Goal: Task Accomplishment & Management: Manage account settings

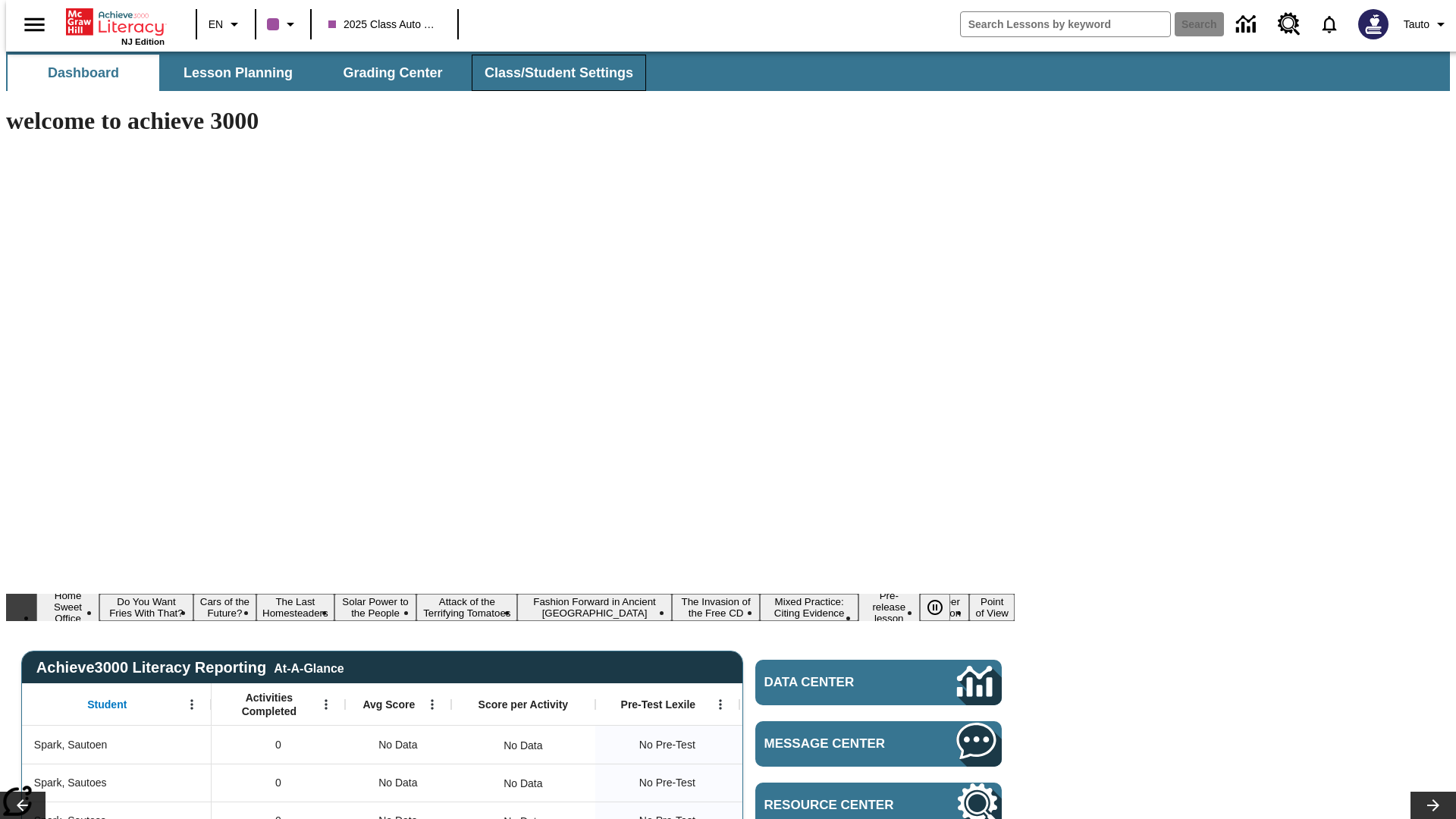
click at [551, 73] on span "Class/Student Settings" at bounding box center [558, 73] width 148 height 18
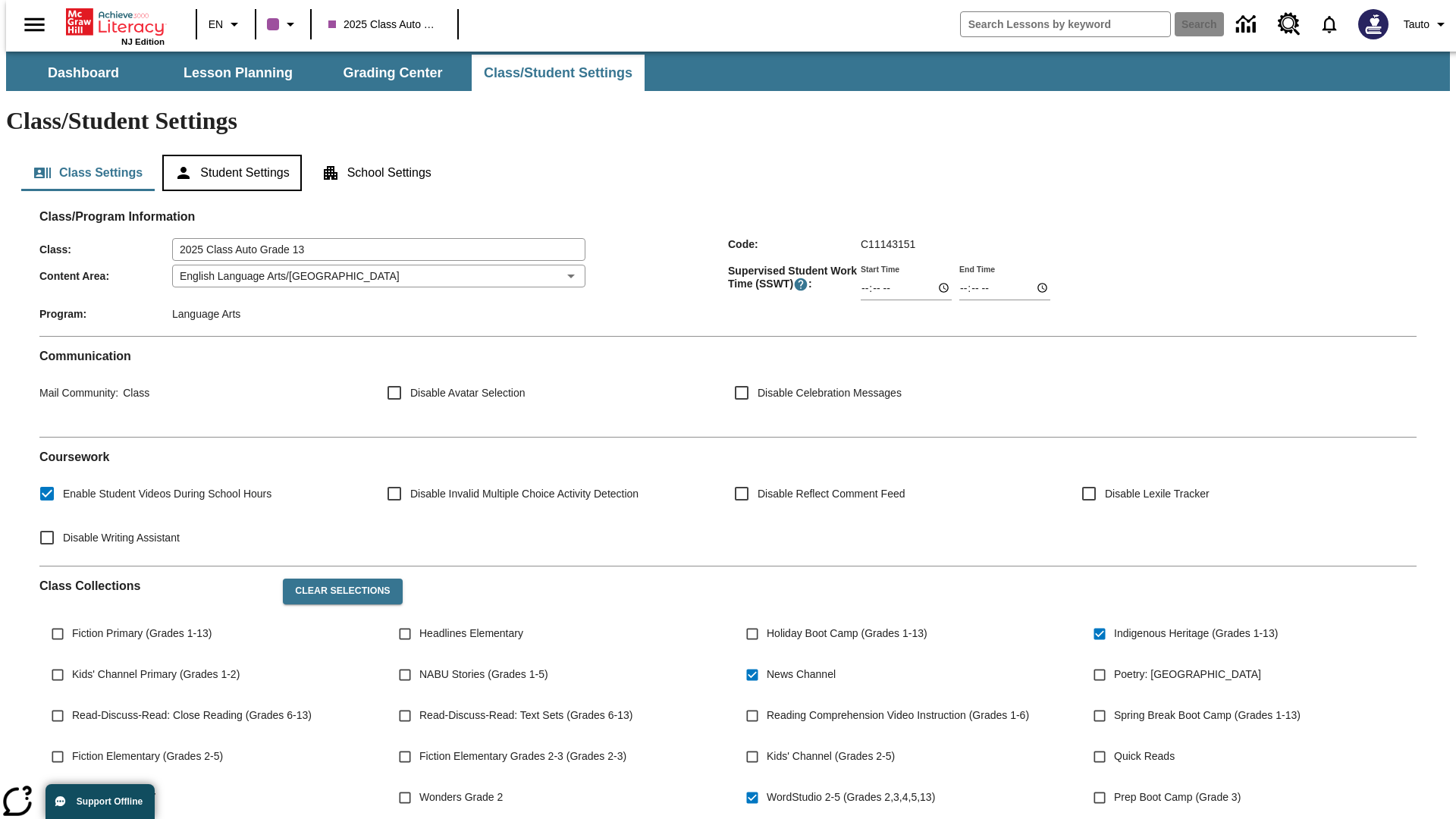
click at [228, 154] on button "Student Settings" at bounding box center [232, 172] width 139 height 36
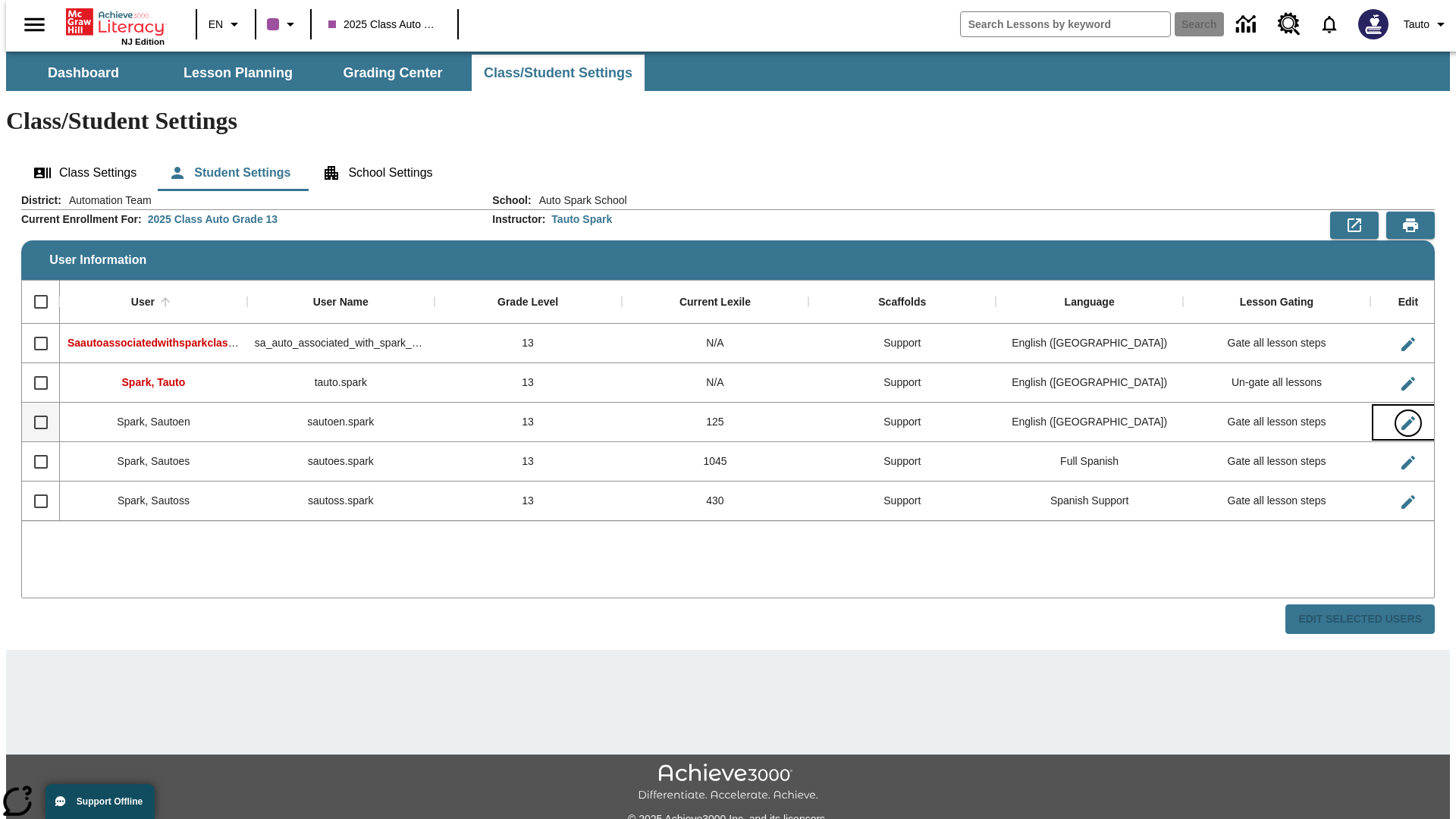
click at [1402, 417] on icon "Edit User" at bounding box center [1408, 424] width 14 height 14
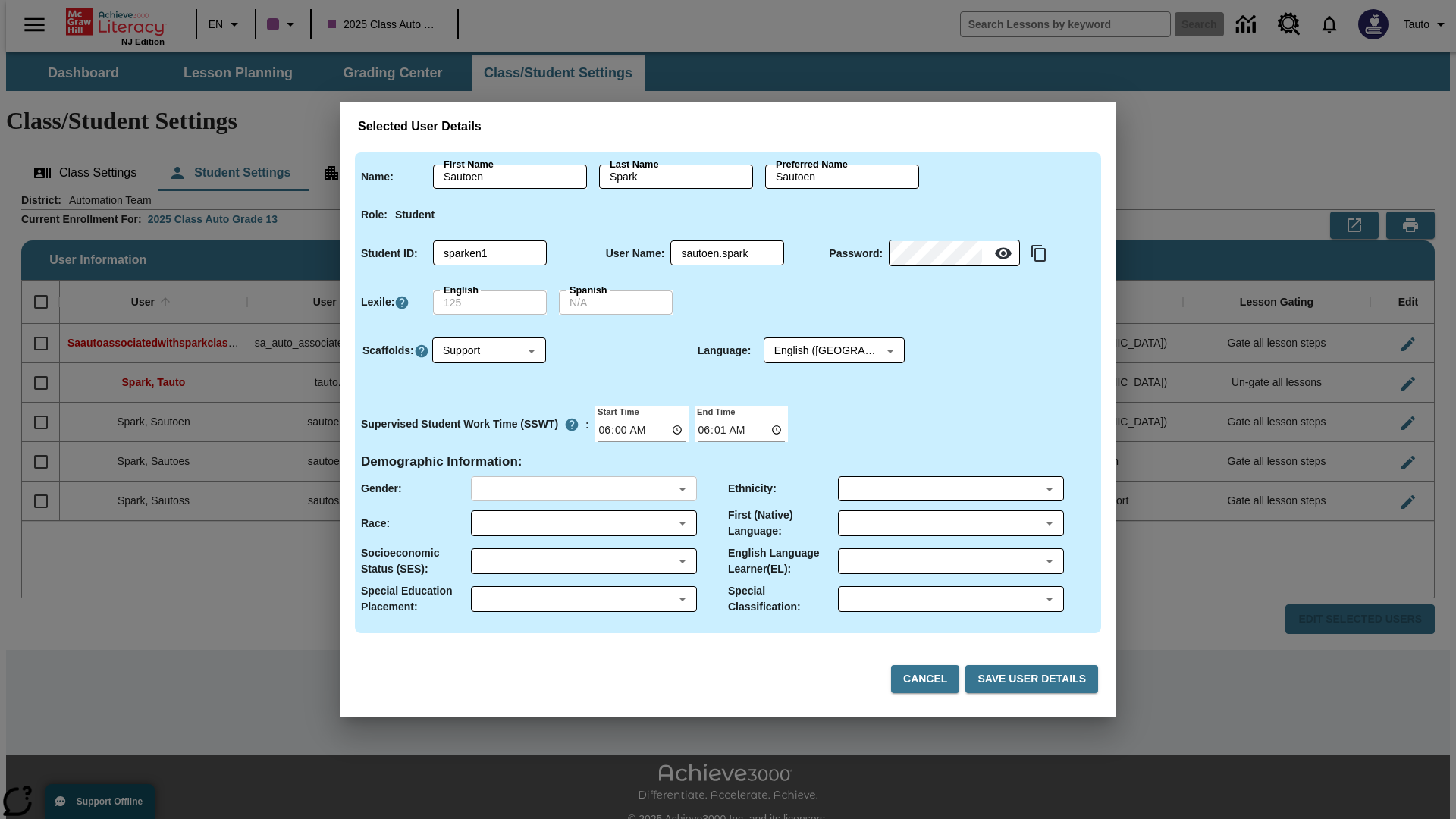
click at [583, 489] on body "Skip to main content NJ Edition EN 2025 Class Auto Grade 13 Search 0 Tauto Dash…" at bounding box center [728, 452] width 1444 height 801
click at [583, 524] on body "Skip to main content NJ Edition EN 2025 Class Auto Grade 13 Search 0 Tauto Dash…" at bounding box center [728, 452] width 1444 height 801
click at [583, 561] on body "Skip to main content NJ Edition EN 2025 Class Auto Grade 13 Search 0 Tauto Dash…" at bounding box center [728, 452] width 1444 height 801
click at [583, 599] on body "Skip to main content NJ Edition EN 2025 Class Auto Grade 13 Search 0 Tauto Dash…" at bounding box center [728, 452] width 1444 height 801
click at [950, 489] on body "Skip to main content NJ Edition EN 2025 Class Auto Grade 13 Search 0 Tauto Dash…" at bounding box center [728, 452] width 1444 height 801
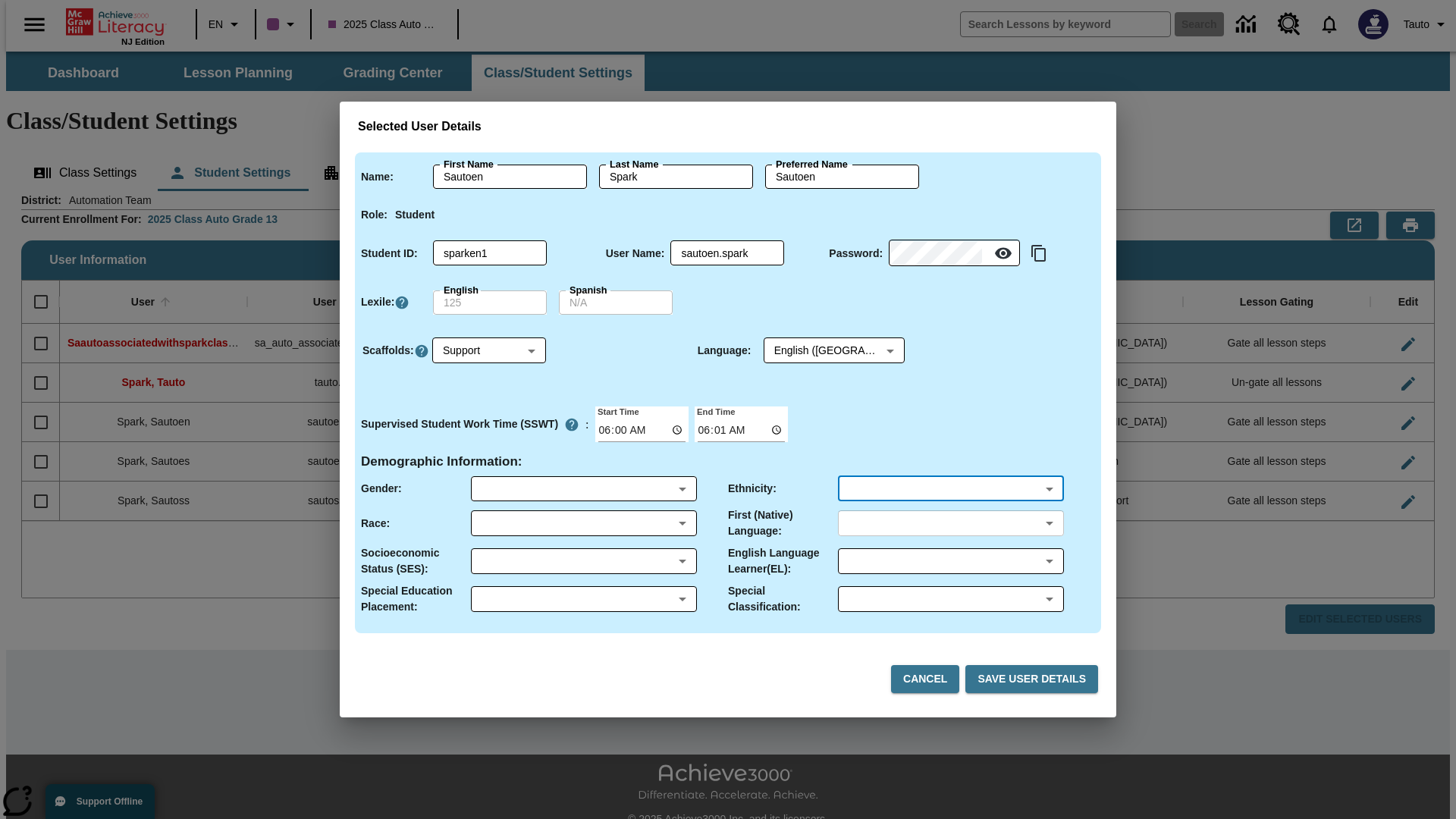
click at [950, 524] on body "Skip to main content NJ Edition EN 2025 Class Auto Grade 13 Search 0 Tauto Dash…" at bounding box center [728, 452] width 1444 height 801
